Goal: Task Accomplishment & Management: Manage account settings

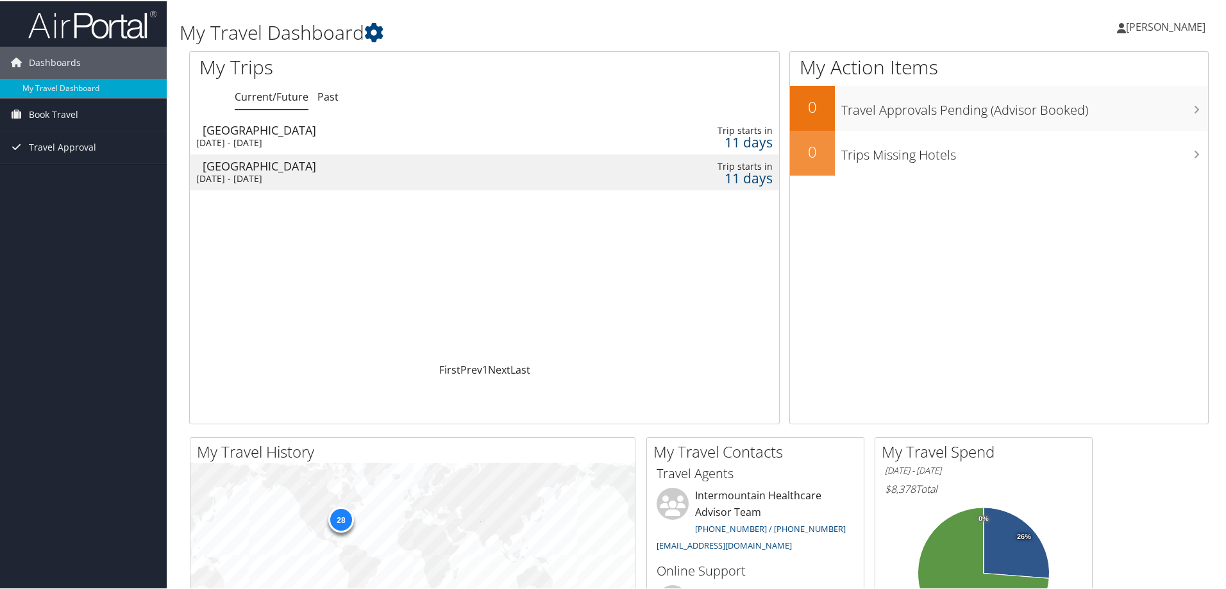
click at [276, 131] on div "[GEOGRAPHIC_DATA]" at bounding box center [385, 129] width 365 height 12
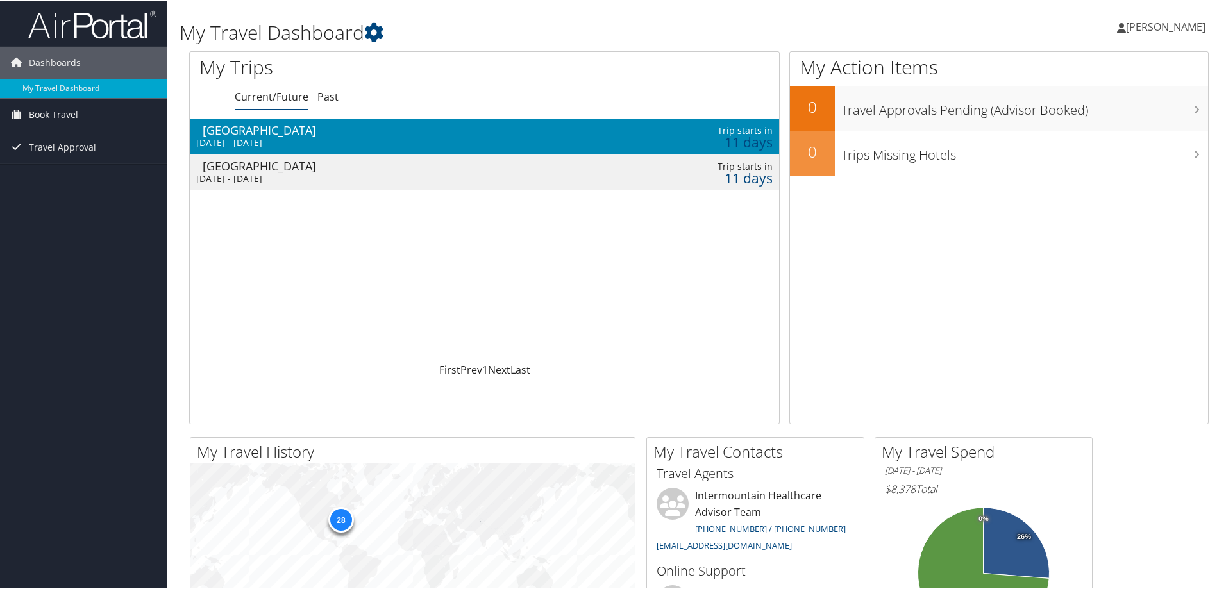
click at [276, 131] on div "[GEOGRAPHIC_DATA]" at bounding box center [385, 129] width 365 height 12
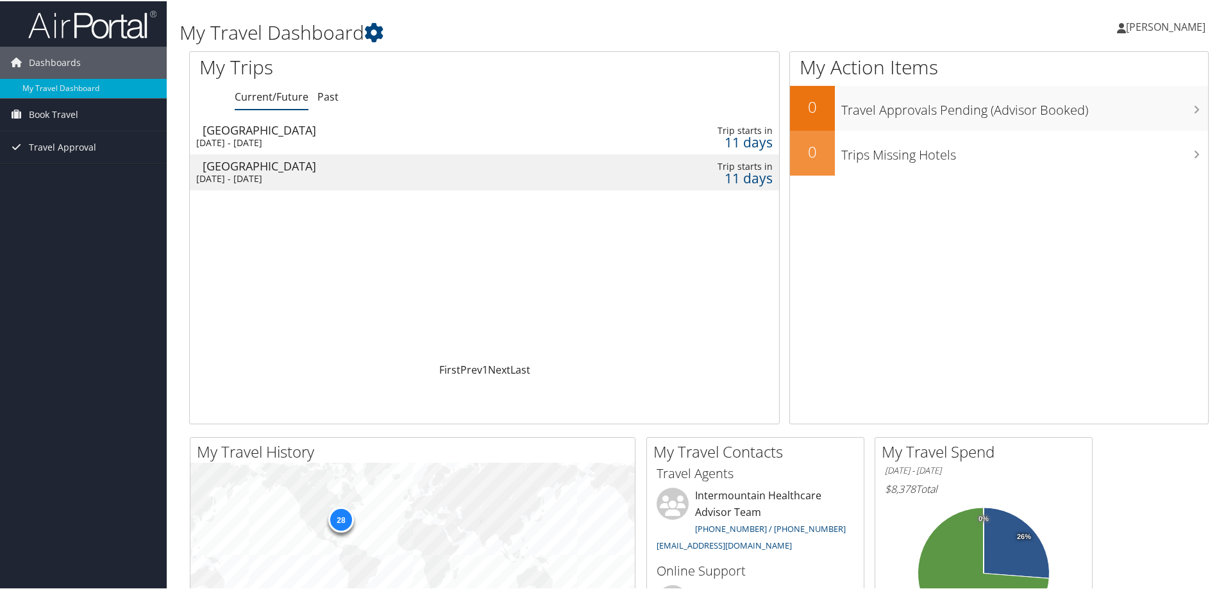
click at [320, 131] on div "Salt Lake City" at bounding box center [385, 129] width 365 height 12
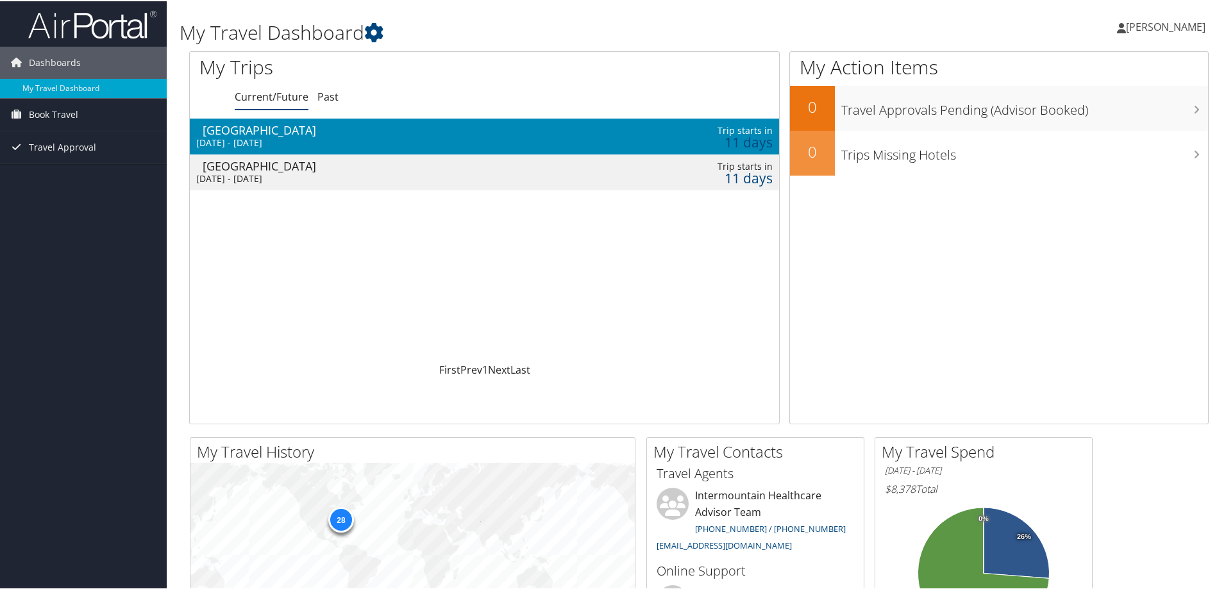
click at [320, 131] on div "Salt Lake City" at bounding box center [385, 129] width 365 height 12
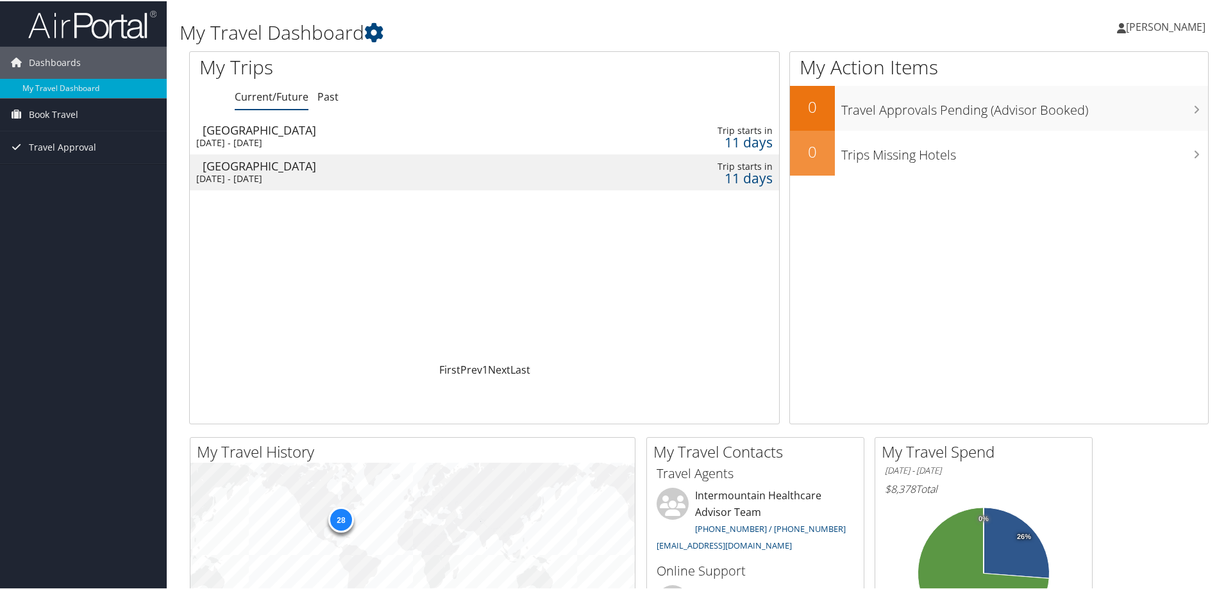
click at [424, 135] on td "[GEOGRAPHIC_DATA] [DATE] - [DATE]" at bounding box center [379, 135] width 378 height 36
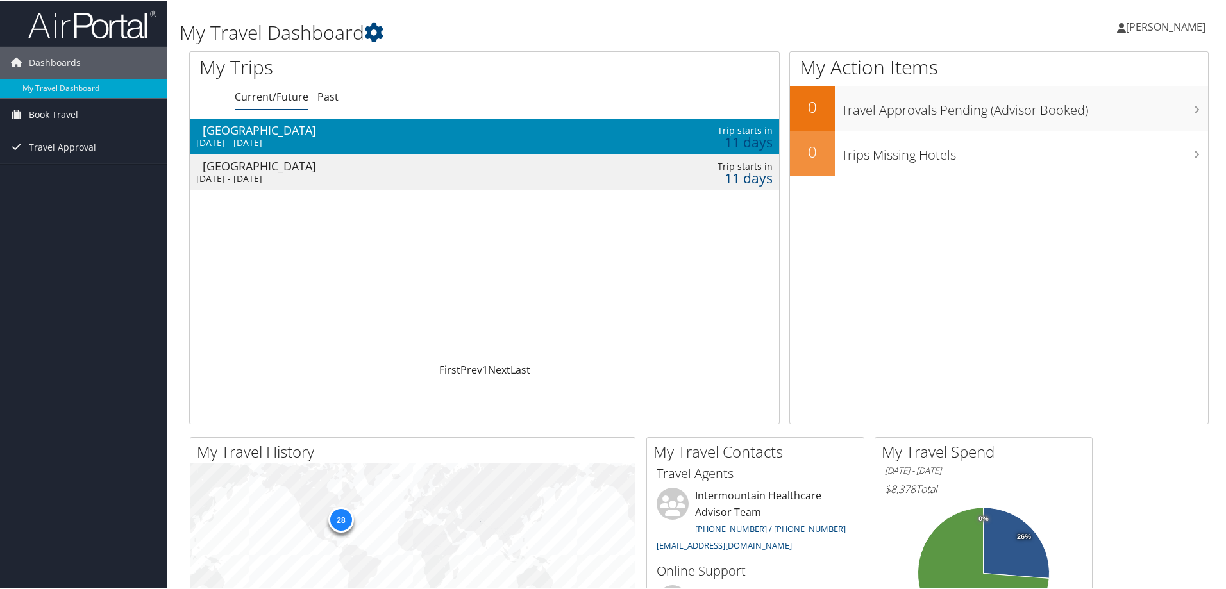
click at [423, 135] on td "[GEOGRAPHIC_DATA] [DATE] - [DATE]" at bounding box center [379, 135] width 378 height 36
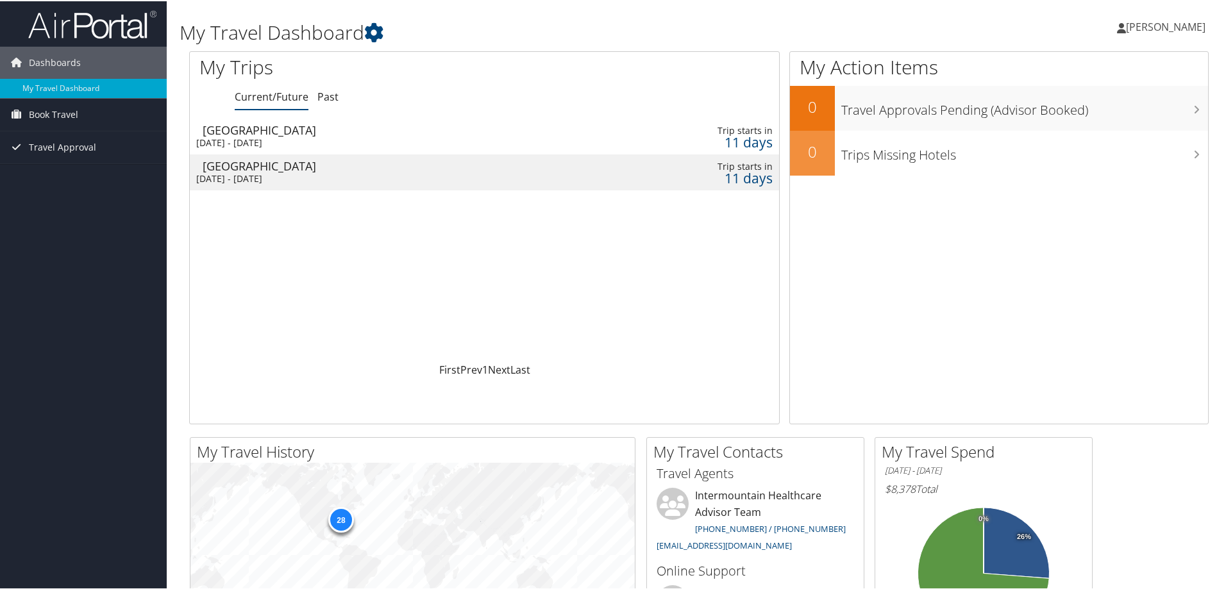
click at [428, 169] on div "Salt Lake City" at bounding box center [385, 165] width 365 height 12
click at [428, 169] on div "[GEOGRAPHIC_DATA]" at bounding box center [385, 165] width 365 height 12
click at [412, 166] on div "Salt Lake City" at bounding box center [385, 165] width 365 height 12
click at [463, 167] on div "[GEOGRAPHIC_DATA]" at bounding box center [385, 165] width 365 height 12
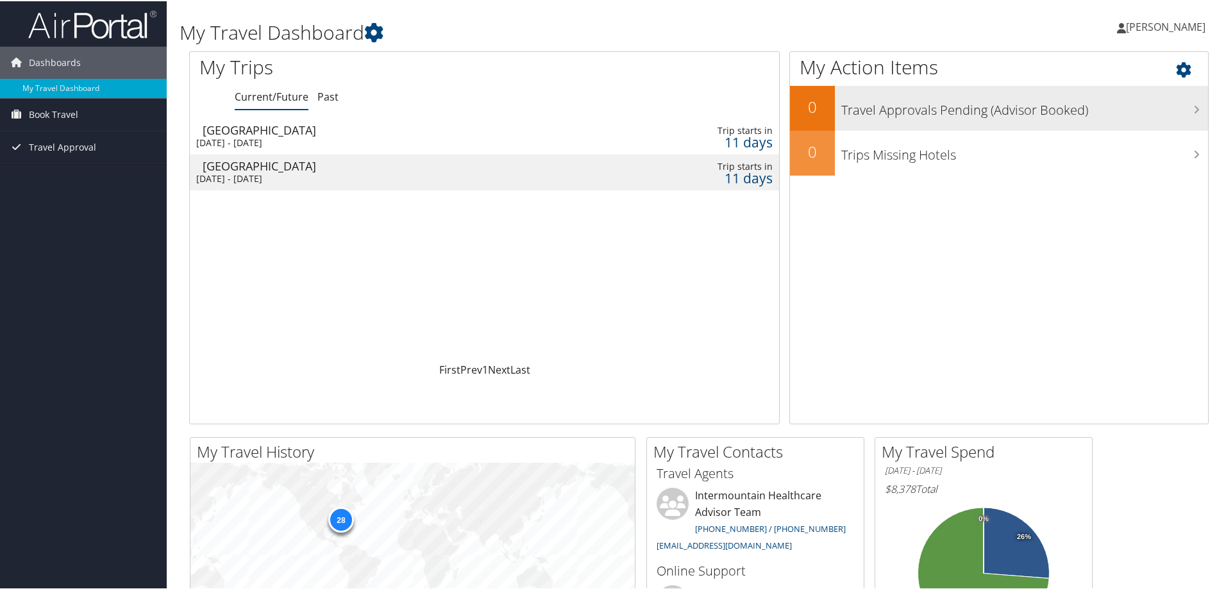
click at [1193, 105] on icon at bounding box center [1196, 108] width 6 height 10
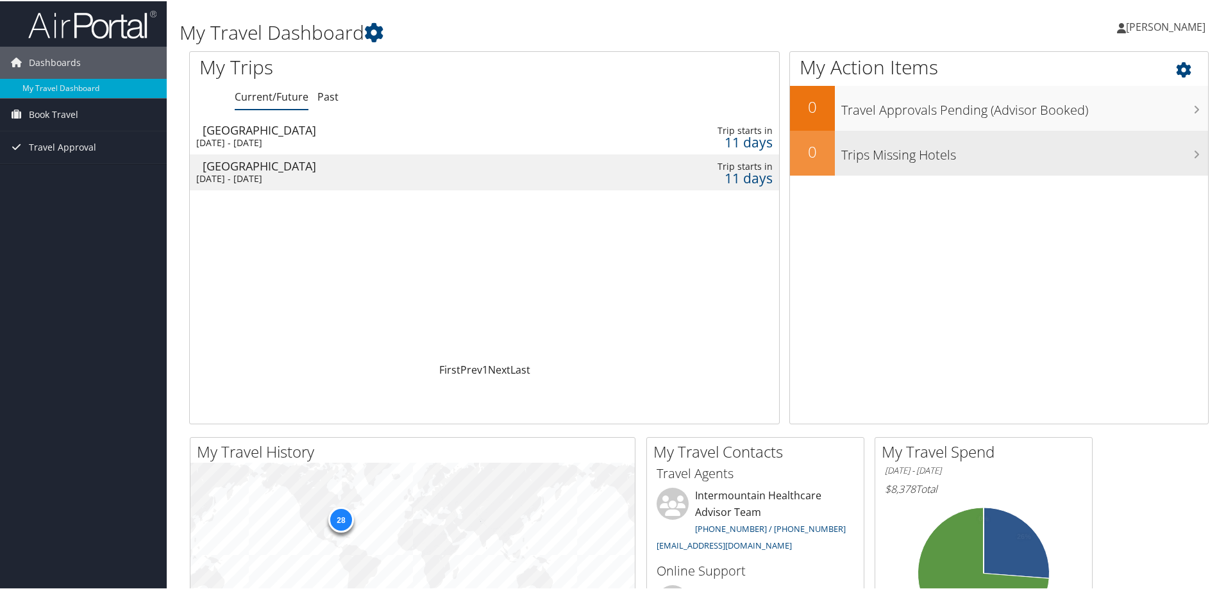
click at [927, 156] on h3 "Trips Missing Hotels" at bounding box center [1024, 150] width 367 height 24
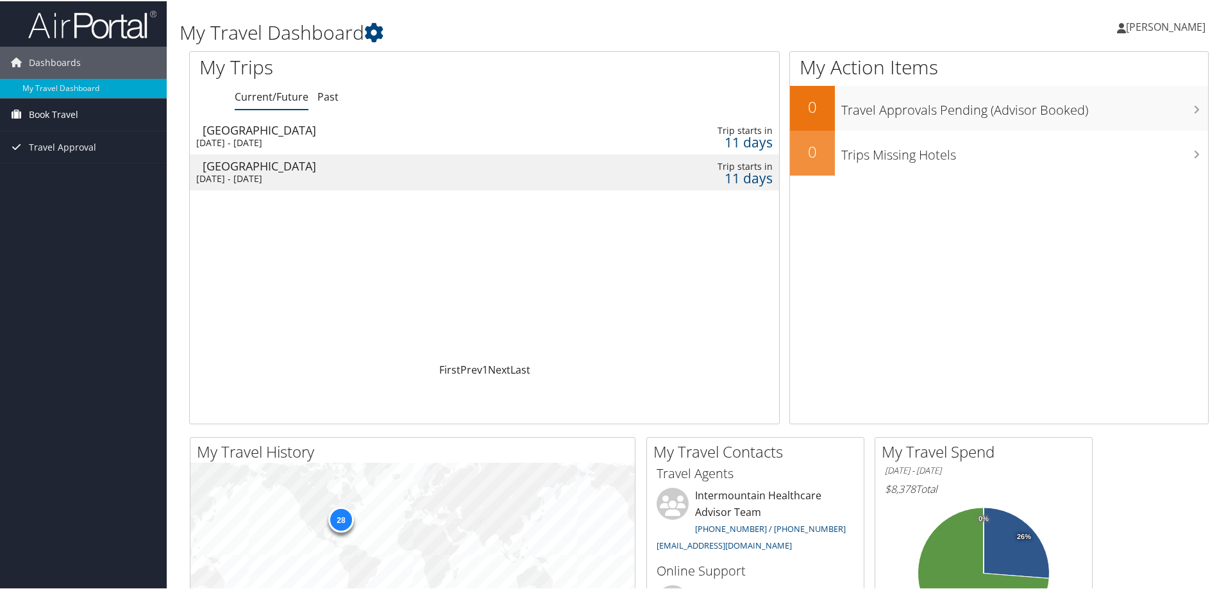
click at [47, 112] on span "Book Travel" at bounding box center [53, 113] width 49 height 32
click at [49, 156] on link "Book/Manage Online Trips" at bounding box center [83, 158] width 167 height 19
click at [318, 164] on div "Salt Lake City" at bounding box center [385, 165] width 365 height 12
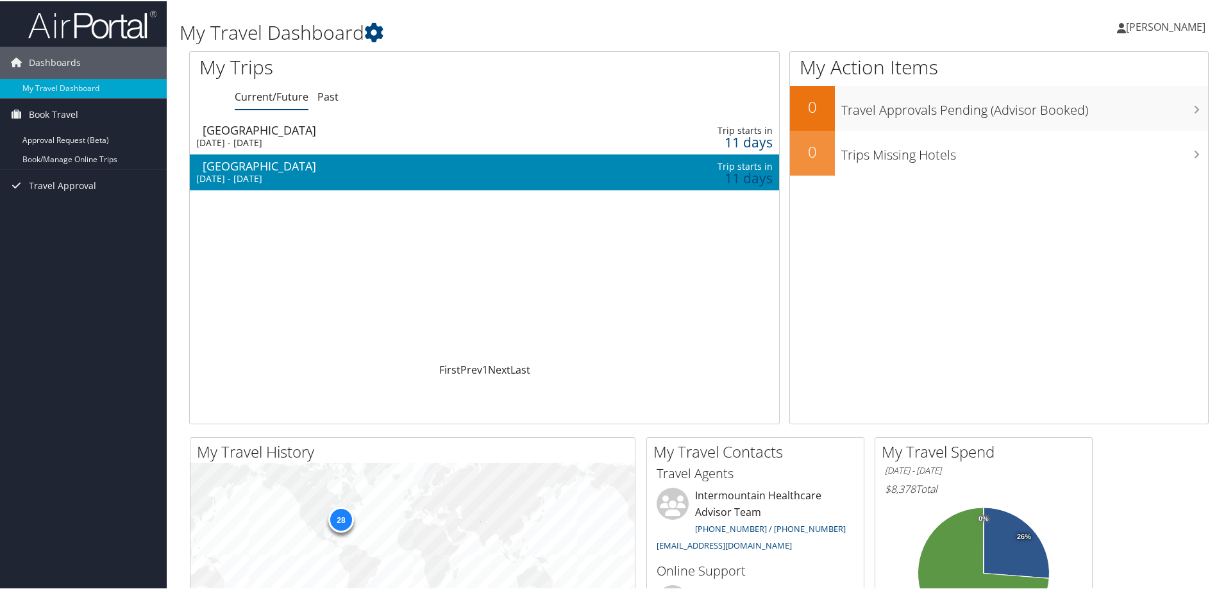
click at [318, 164] on div "Salt Lake City" at bounding box center [385, 165] width 365 height 12
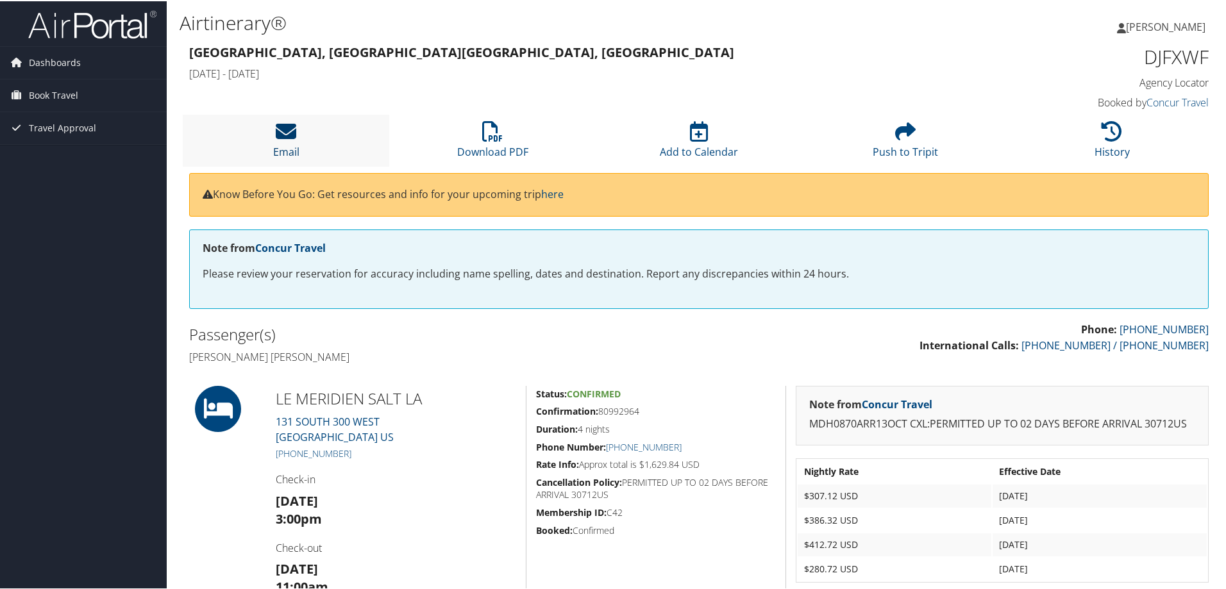
click at [281, 149] on link "Email" at bounding box center [286, 142] width 26 height 31
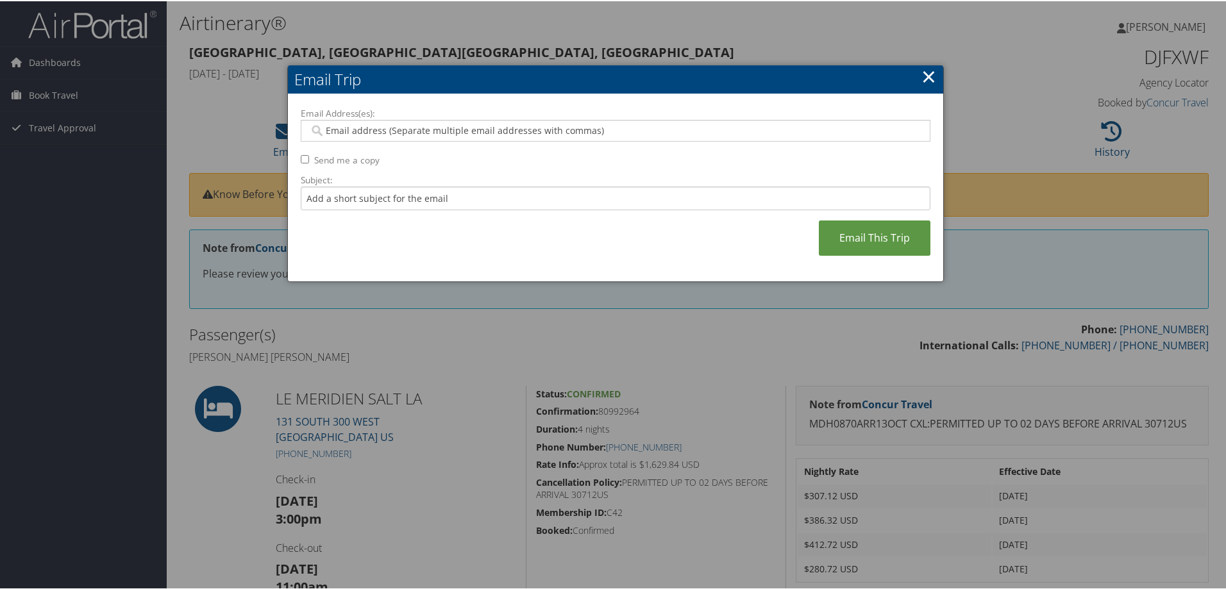
click at [931, 79] on link "×" at bounding box center [928, 75] width 15 height 26
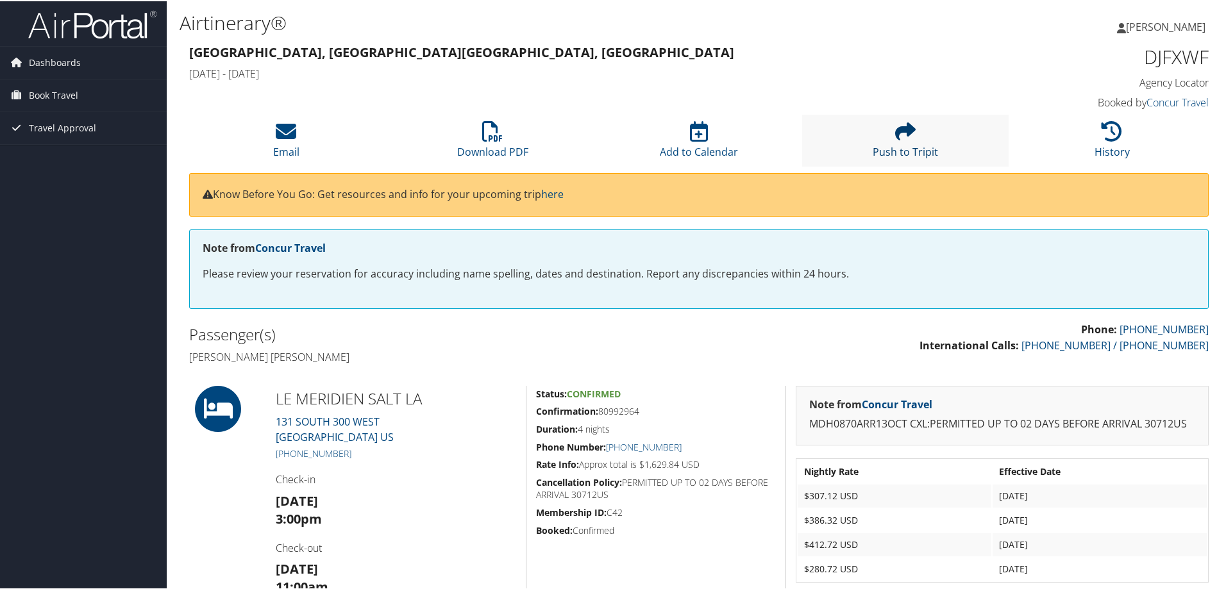
click at [895, 139] on icon at bounding box center [905, 130] width 21 height 21
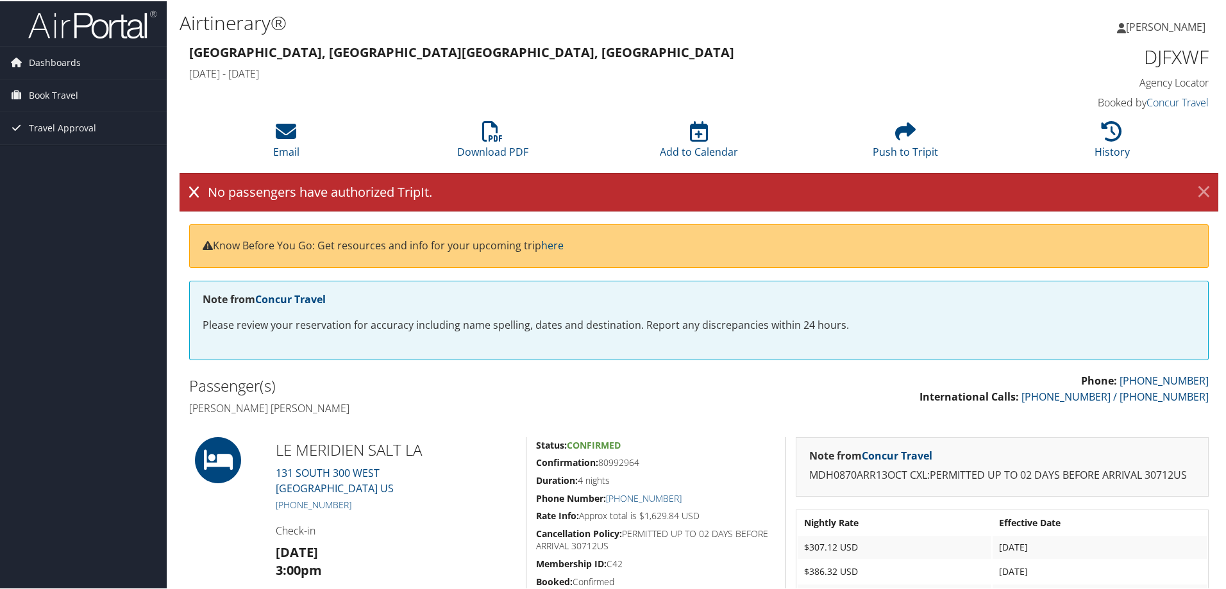
click at [1202, 188] on link "×" at bounding box center [1204, 191] width 22 height 26
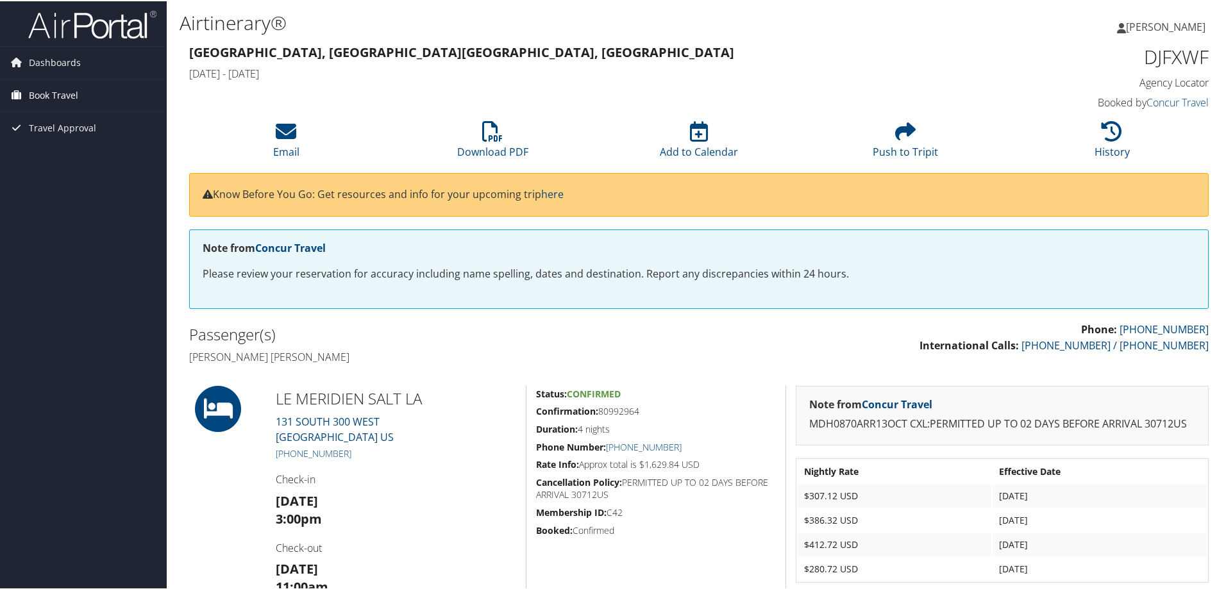
click at [42, 92] on span "Book Travel" at bounding box center [53, 94] width 49 height 32
drag, startPoint x: 1139, startPoint y: 56, endPoint x: 1199, endPoint y: 58, distance: 59.6
click at [1200, 58] on h1 "DJFXWF" at bounding box center [1088, 55] width 240 height 27
